Goal: Information Seeking & Learning: Learn about a topic

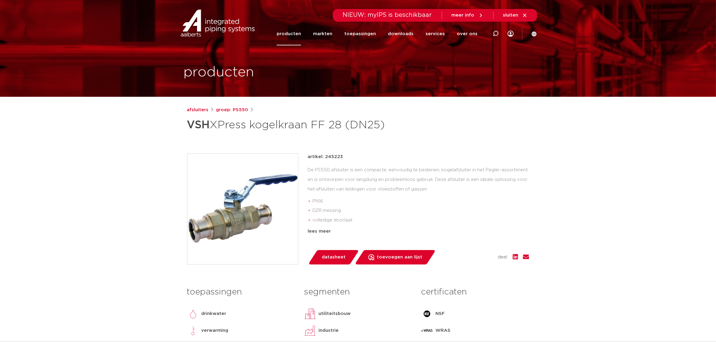
click at [291, 33] on link "producten" at bounding box center [289, 33] width 24 height 23
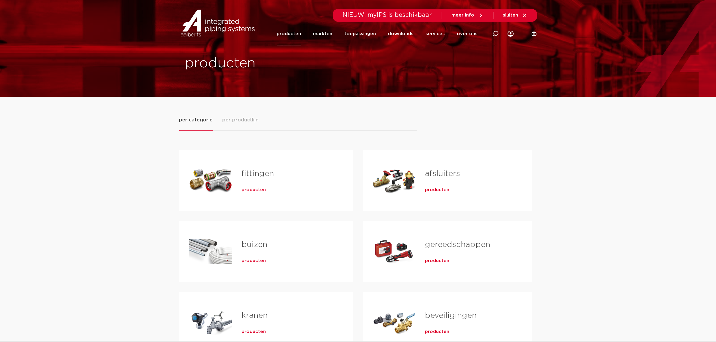
click at [439, 189] on span "producten" at bounding box center [437, 190] width 24 height 6
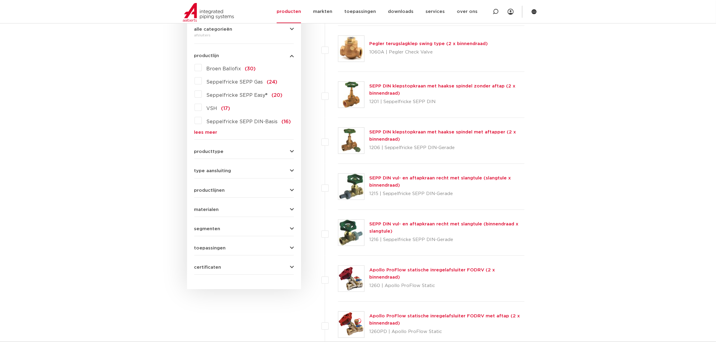
scroll to position [113, 0]
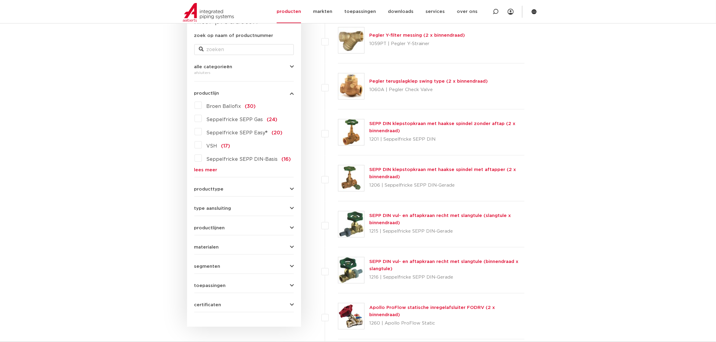
click at [201, 170] on link "lees meer" at bounding box center [244, 170] width 100 height 5
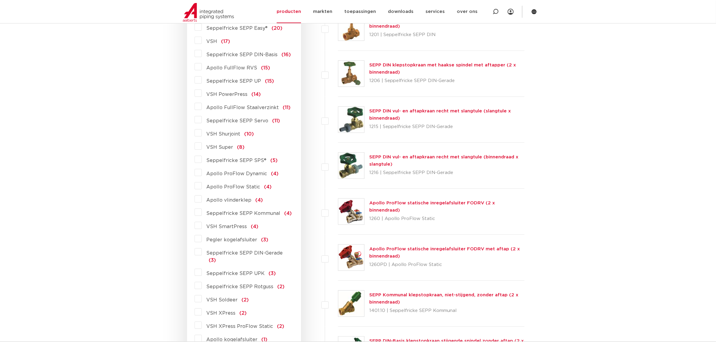
scroll to position [226, 0]
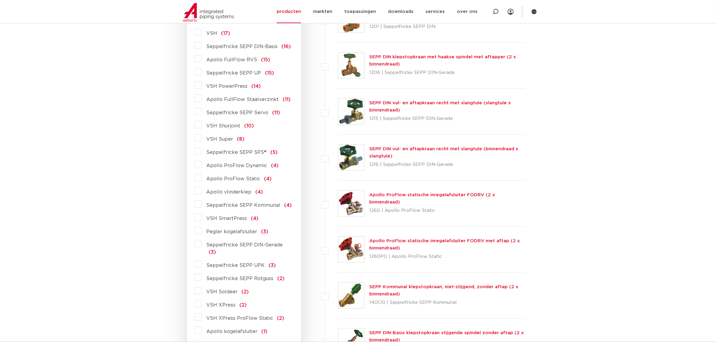
click at [202, 299] on label "VSH XPress (2)" at bounding box center [224, 304] width 45 height 10
click at [0, 0] on input "VSH XPress (2)" at bounding box center [0, 0] width 0 height 0
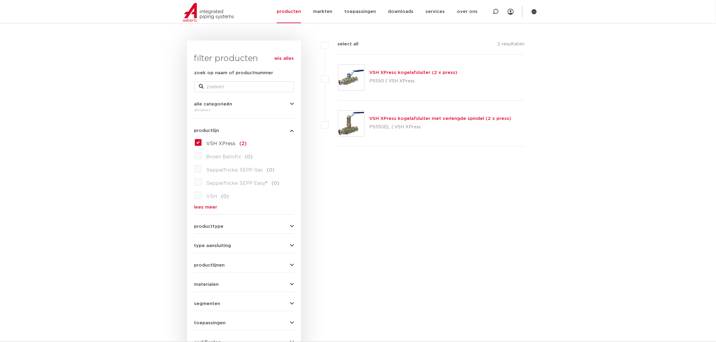
scroll to position [75, 0]
click at [400, 73] on link "VSH XPress kogelafsluiter (2 x press)" at bounding box center [413, 73] width 88 height 5
